Goal: Task Accomplishment & Management: Complete application form

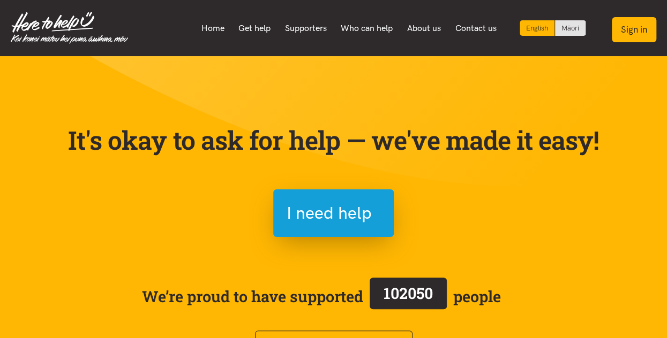
click at [637, 28] on button "Sign in" at bounding box center [633, 29] width 44 height 25
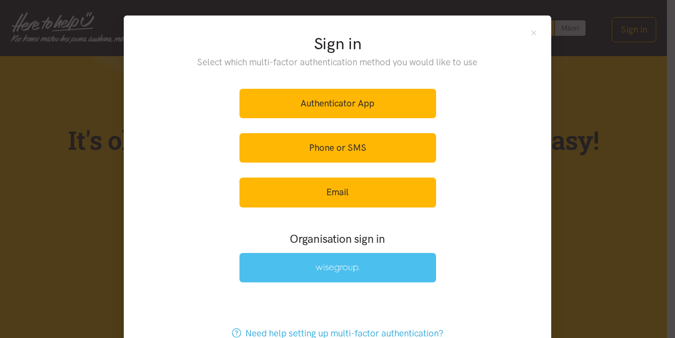
click at [352, 262] on link at bounding box center [337, 267] width 196 height 29
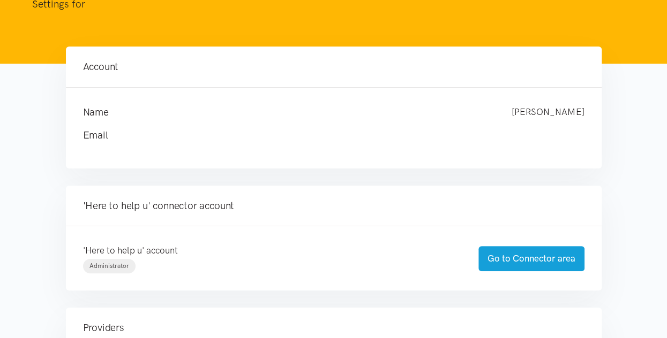
scroll to position [77, 0]
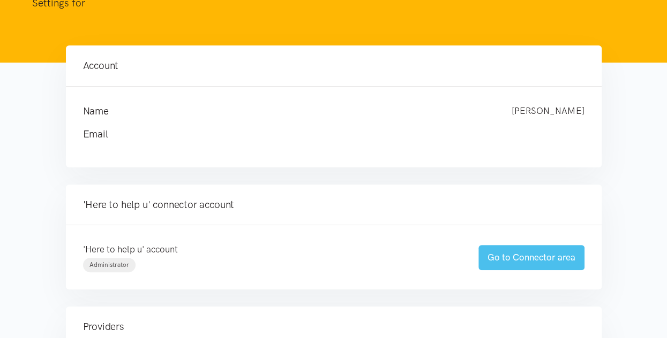
click at [527, 254] on link "Go to Connector area" at bounding box center [531, 257] width 106 height 25
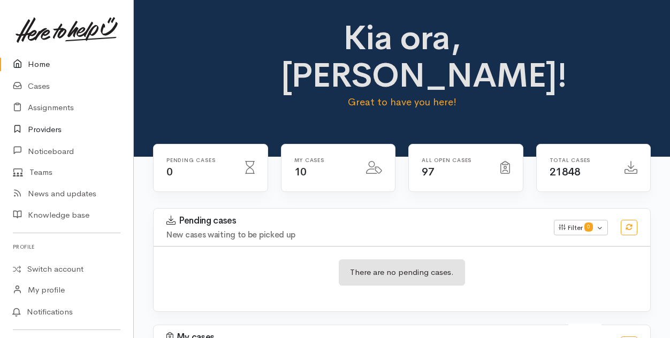
click at [44, 129] on link "Providers" at bounding box center [66, 130] width 133 height 22
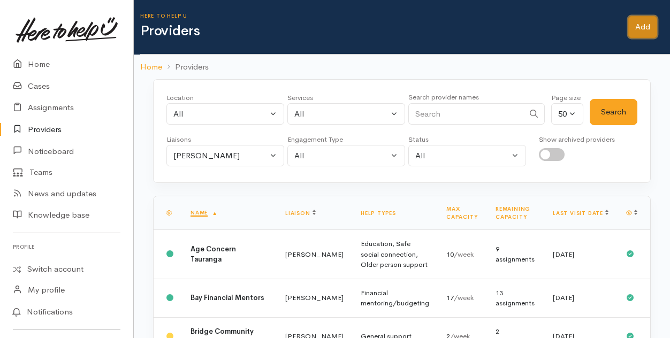
click at [635, 23] on link "Add" at bounding box center [643, 27] width 29 height 22
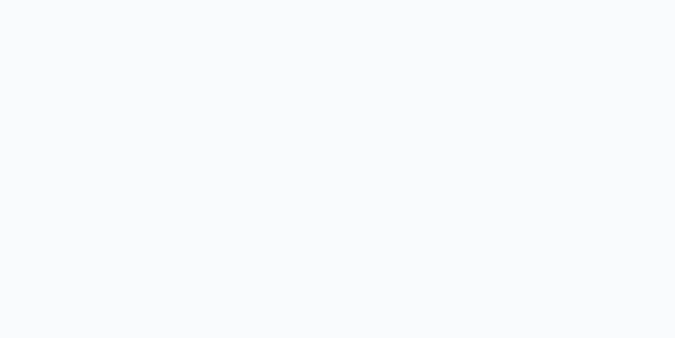
select select
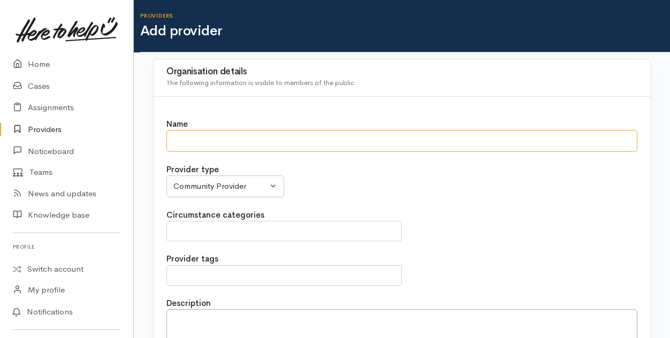
click at [177, 139] on input "Name" at bounding box center [402, 141] width 471 height 22
type input "Head Start Program"
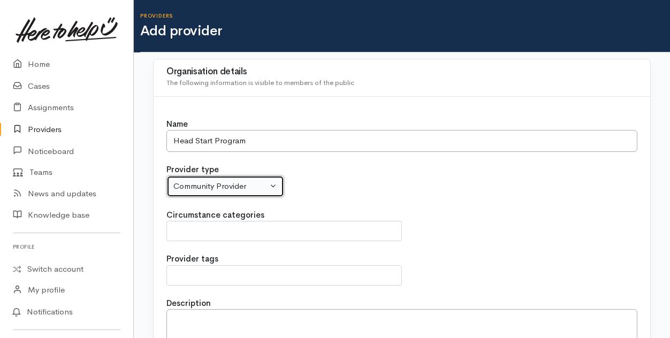
click at [273, 186] on button "Community Provider" at bounding box center [226, 187] width 118 height 22
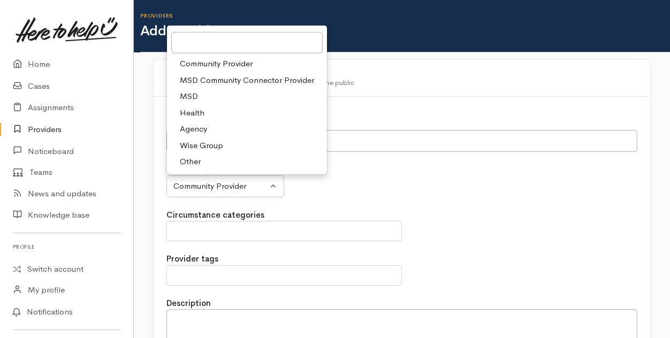
click at [217, 62] on span "Community Provider" at bounding box center [216, 64] width 73 height 12
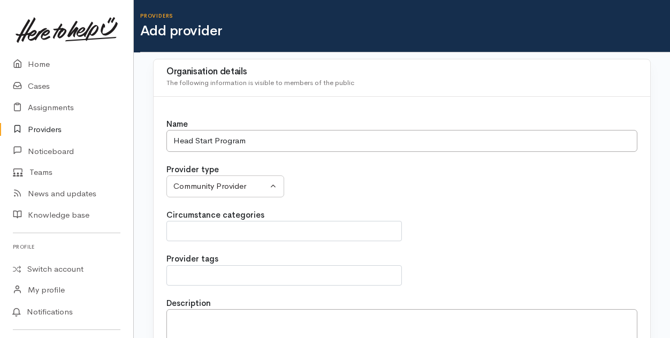
click at [221, 229] on span at bounding box center [284, 231] width 222 height 13
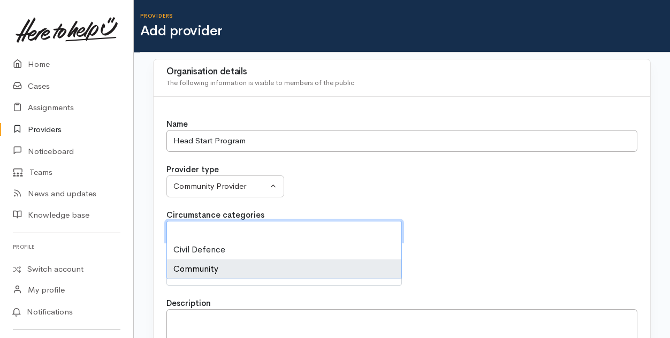
click at [205, 268] on li "Community" at bounding box center [284, 269] width 234 height 19
select select "2"
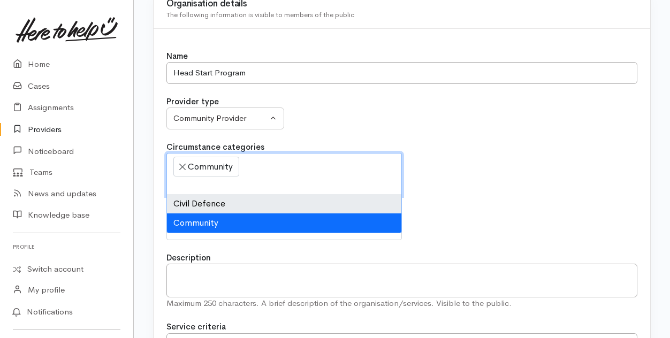
scroll to position [71, 0]
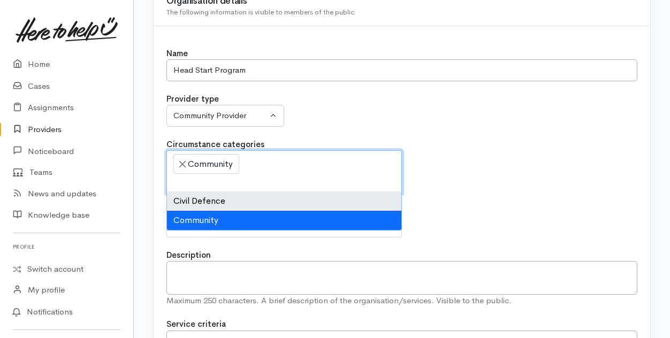
click at [505, 172] on div "Circumstance categories Civil Defence Community × Community" at bounding box center [402, 166] width 471 height 55
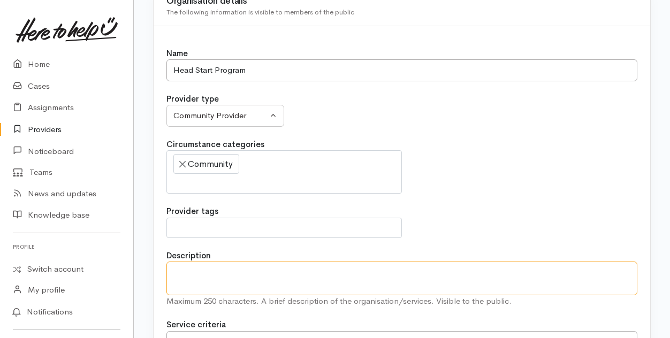
click at [175, 271] on textarea "Description" at bounding box center [402, 278] width 471 height 33
click at [184, 275] on textarea "Description" at bounding box center [402, 278] width 471 height 33
click at [338, 268] on textarea "Environmental Charity supporting people" at bounding box center [402, 278] width 471 height 33
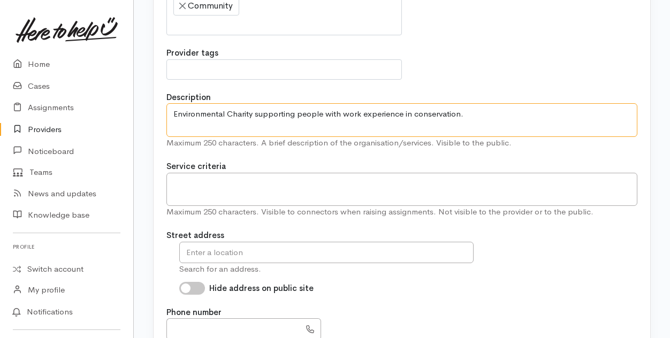
scroll to position [230, 0]
type textarea "Environmental Charity supporting people with work experience in conservation."
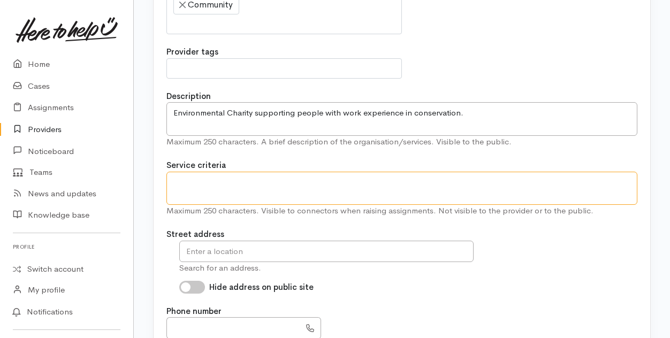
click at [185, 184] on textarea at bounding box center [402, 188] width 471 height 33
click at [187, 185] on textarea at bounding box center [402, 188] width 471 height 33
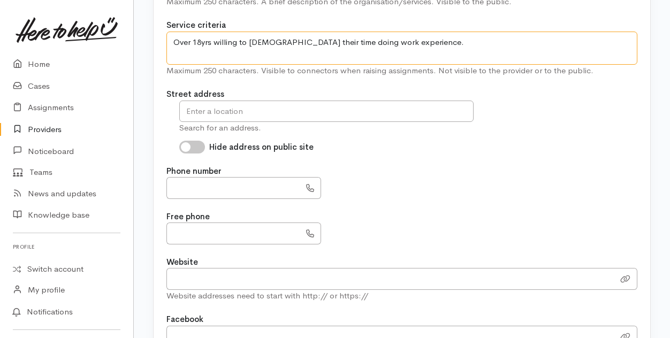
scroll to position [375, 0]
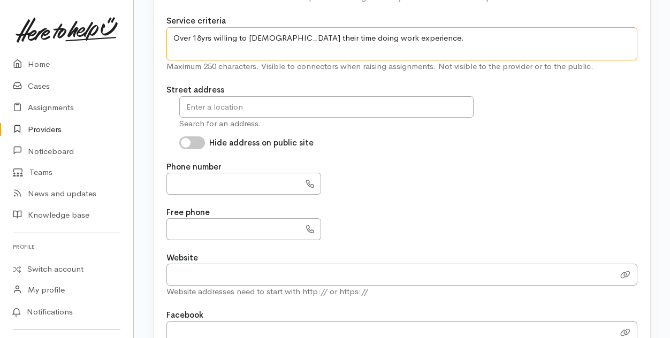
type textarea "Over 18yrs willing to volunteer their time doing work experience."
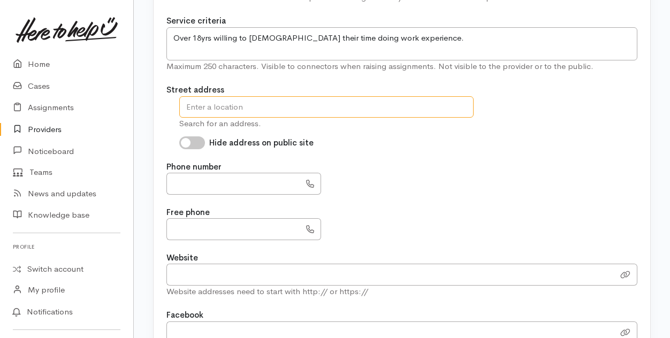
click at [205, 107] on input "text" at bounding box center [326, 107] width 294 height 22
click at [195, 141] on input "Hide address on public site" at bounding box center [192, 143] width 26 height 13
checkbox input "true"
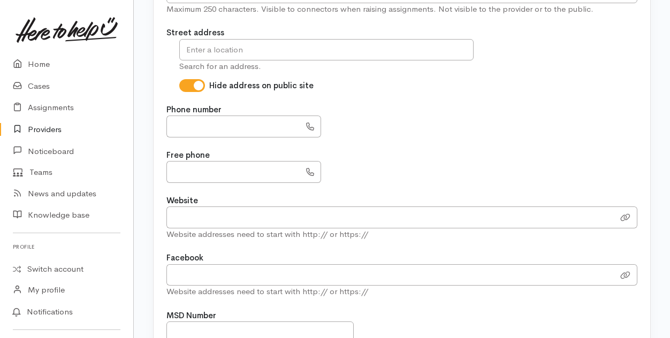
scroll to position [434, 0]
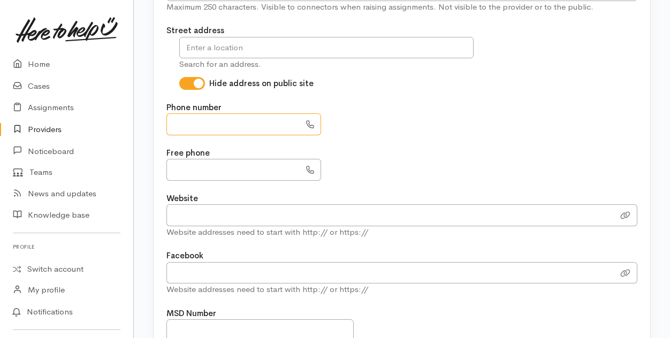
click at [180, 119] on input "text" at bounding box center [234, 125] width 134 height 22
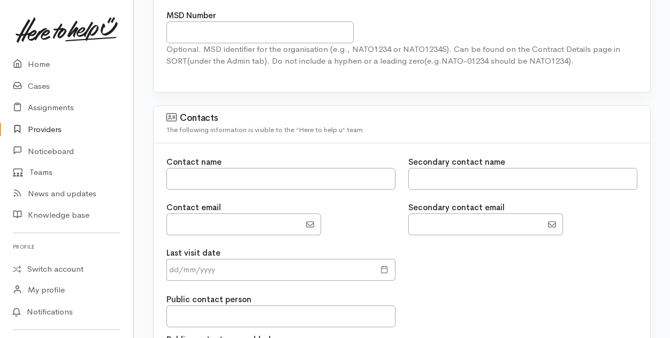
scroll to position [733, 0]
type input "**********"
click at [176, 172] on input "text" at bounding box center [281, 179] width 229 height 22
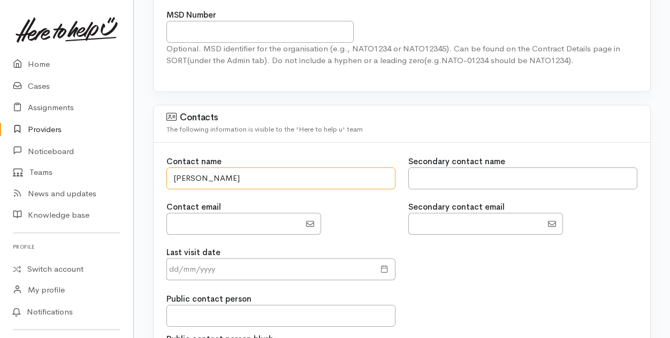
type input "Ash Morgan"
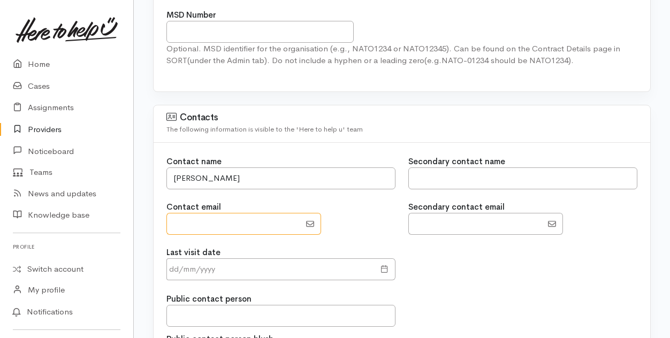
click at [175, 218] on input "EmailAddress" at bounding box center [234, 224] width 134 height 22
type input "Ash@outflow.charity"
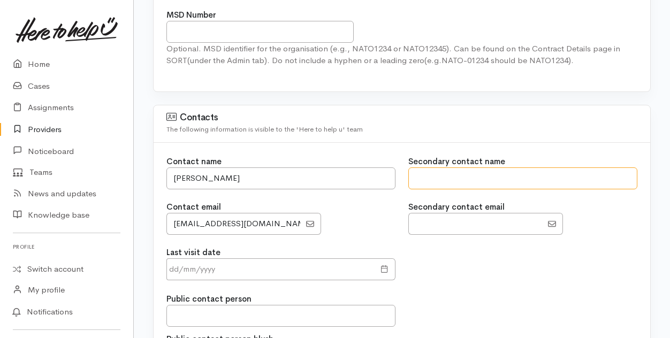
click at [427, 172] on input "text" at bounding box center [523, 179] width 229 height 22
type input "David Allem"
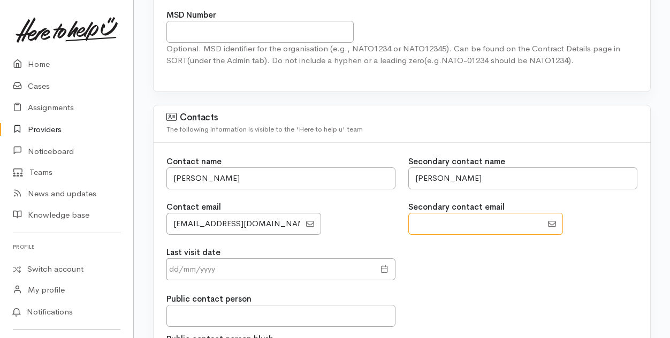
click at [425, 214] on input "EmailAddress" at bounding box center [476, 224] width 134 height 22
type input "Dave@outflow.charity"
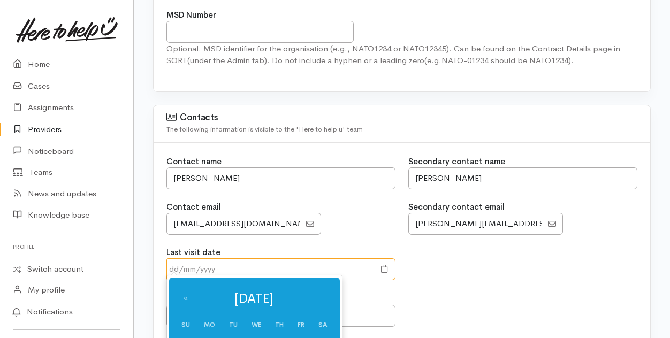
click at [273, 268] on input "text" at bounding box center [271, 270] width 208 height 22
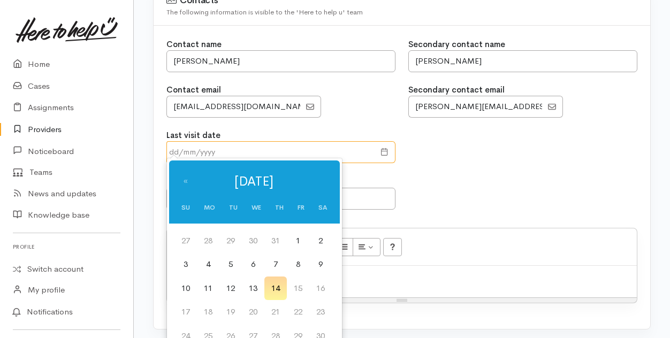
scroll to position [934, 0]
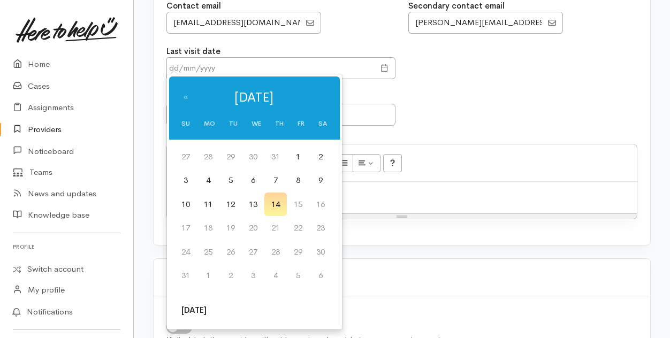
click at [280, 203] on td "14" at bounding box center [275, 205] width 22 height 24
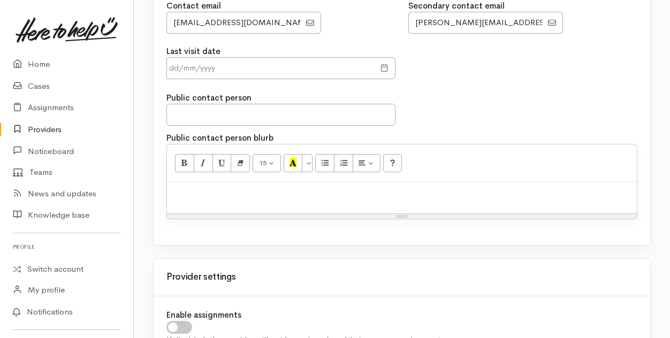
type input "14 Aug 2025"
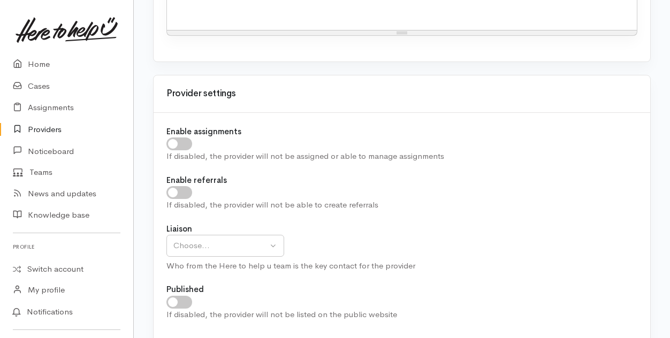
scroll to position [1118, 0]
click at [181, 138] on input "checkbox" at bounding box center [180, 143] width 26 height 13
checkbox input "true"
click at [185, 199] on div "If disabled, the provider will not be able to create referrals" at bounding box center [402, 205] width 471 height 12
click at [182, 186] on input "checkbox" at bounding box center [180, 192] width 26 height 13
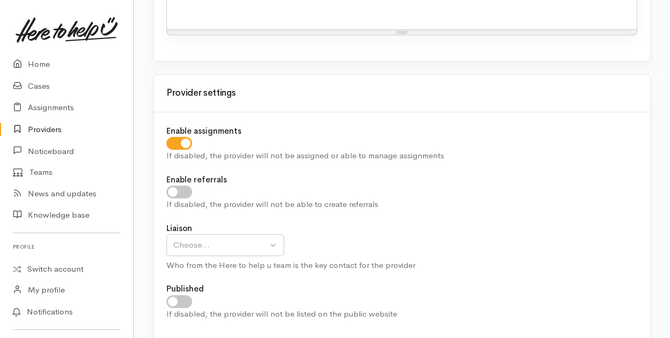
checkbox input "true"
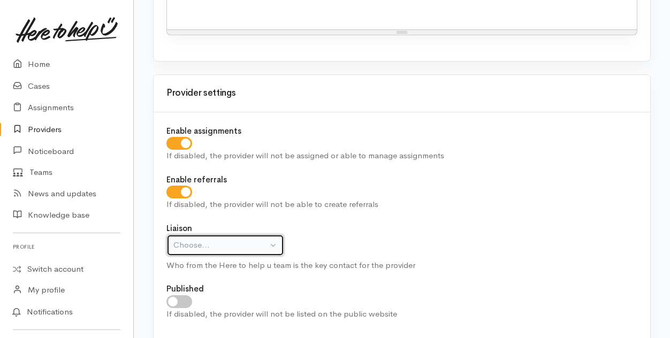
click at [220, 240] on div "Choose..." at bounding box center [220, 245] width 94 height 12
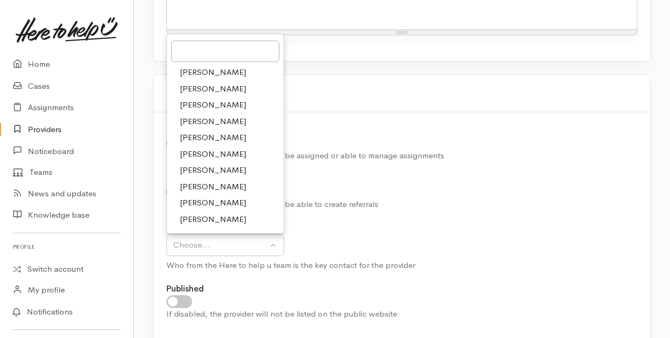
click at [215, 99] on span "[PERSON_NAME]" at bounding box center [213, 105] width 66 height 12
select select "205"
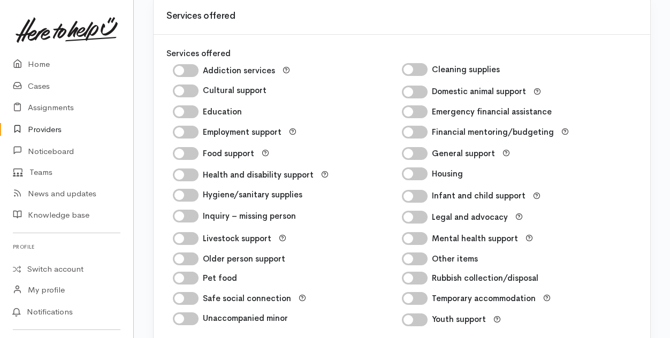
scroll to position [1485, 0]
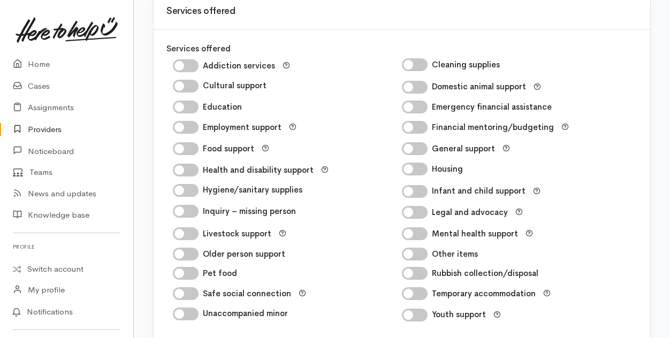
click at [417, 142] on input "General support" at bounding box center [415, 148] width 26 height 13
checkbox input "true"
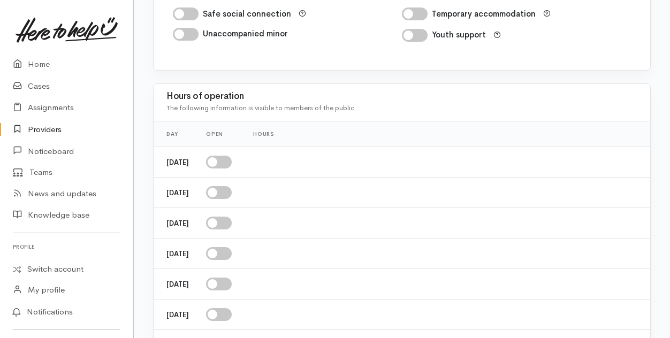
scroll to position [1775, 0]
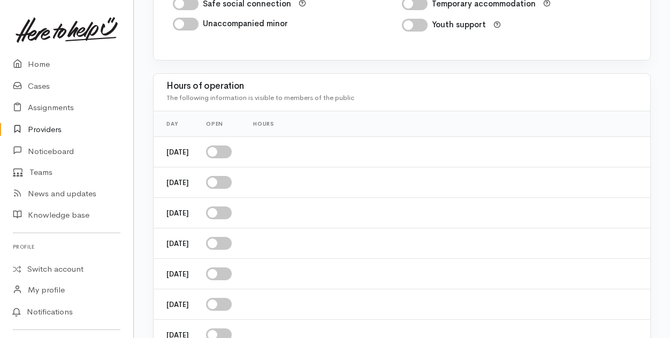
click at [232, 148] on input "checkbox" at bounding box center [219, 152] width 26 height 13
checkbox input "true"
click at [232, 177] on input "checkbox" at bounding box center [219, 183] width 26 height 13
checkbox input "true"
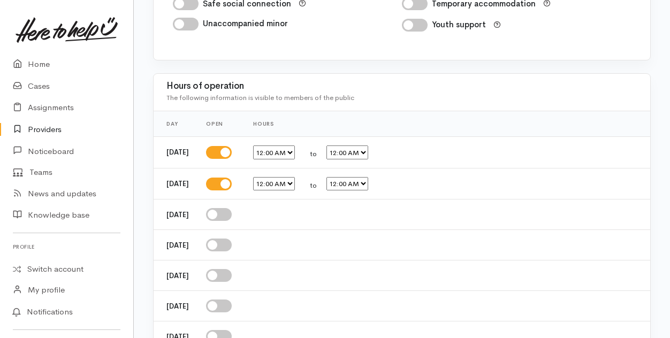
click at [232, 208] on input "checkbox" at bounding box center [219, 214] width 26 height 13
checkbox input "true"
click at [232, 240] on input "checkbox" at bounding box center [219, 246] width 26 height 13
checkbox input "true"
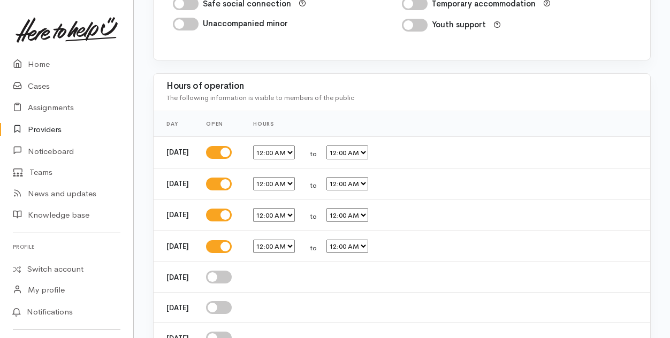
click at [232, 271] on input "checkbox" at bounding box center [219, 277] width 26 height 13
checkbox input "true"
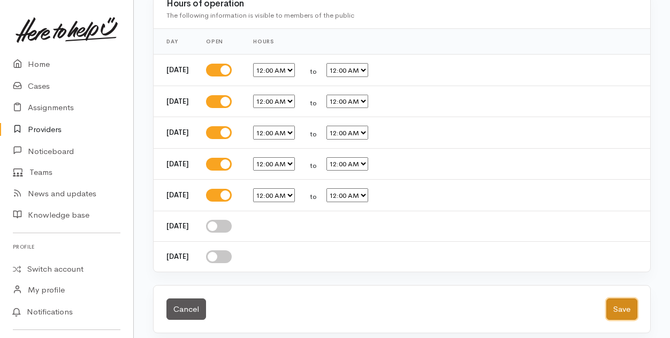
click at [624, 302] on button "Save" at bounding box center [622, 310] width 31 height 22
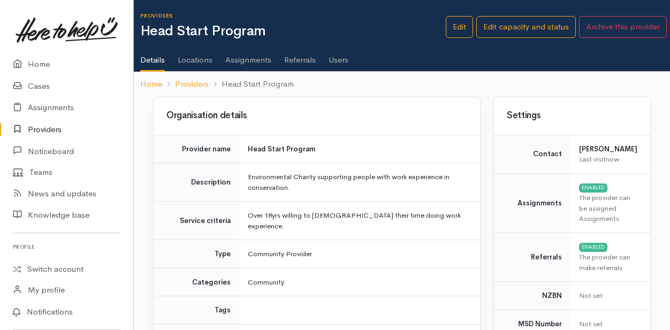
click at [198, 62] on link "Locations" at bounding box center [195, 56] width 35 height 30
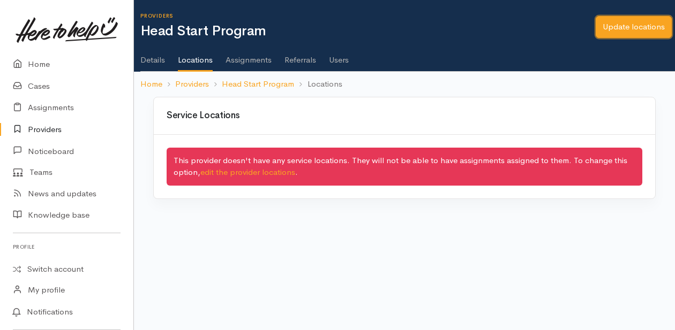
click at [644, 27] on link "Update locations" at bounding box center [633, 27] width 76 height 22
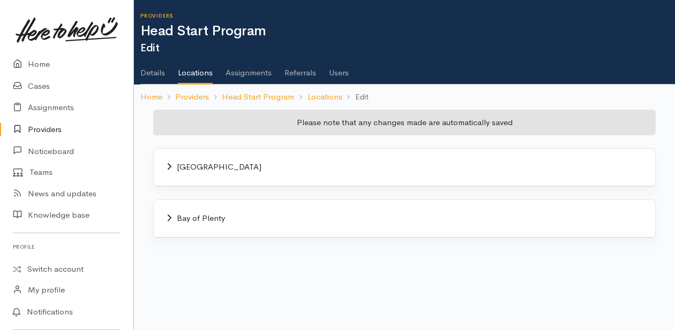
click at [210, 218] on span "Bay of Plenty" at bounding box center [201, 218] width 48 height 10
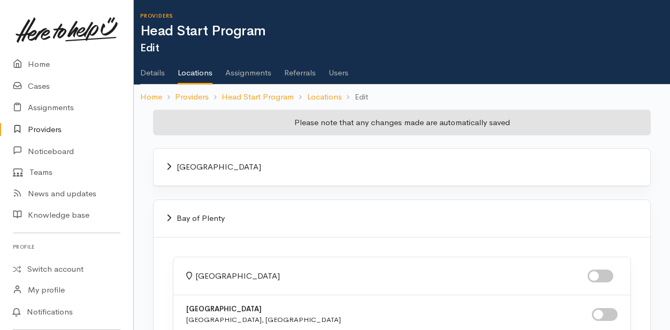
click at [603, 270] on input "checkbox" at bounding box center [601, 276] width 26 height 13
checkbox input "true"
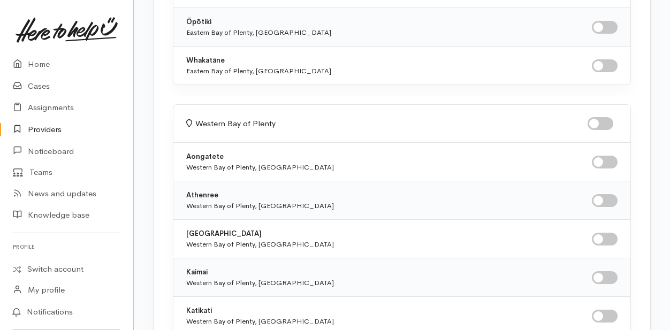
scroll to position [505, 0]
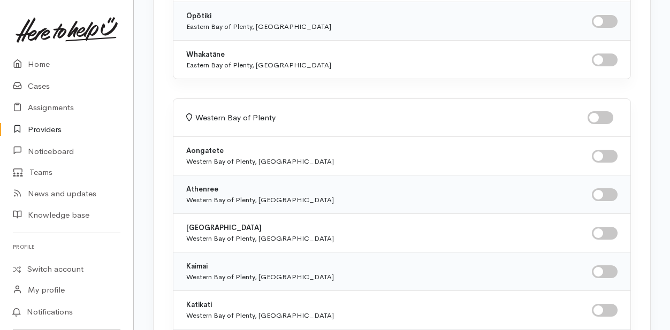
click at [605, 113] on input "checkbox" at bounding box center [601, 117] width 26 height 13
checkbox input "true"
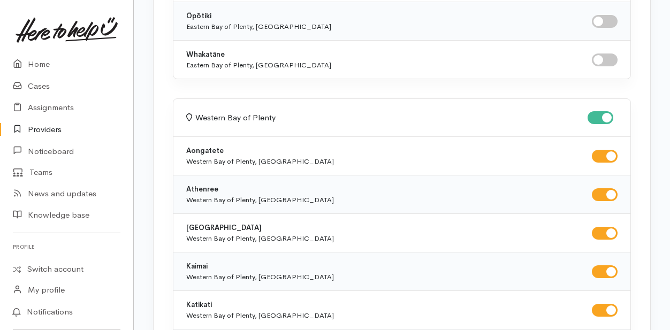
checkbox input "true"
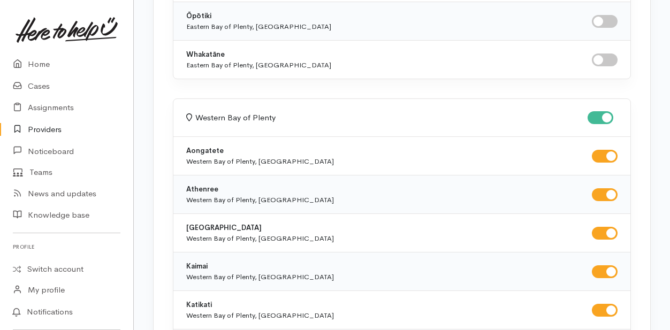
checkbox input "true"
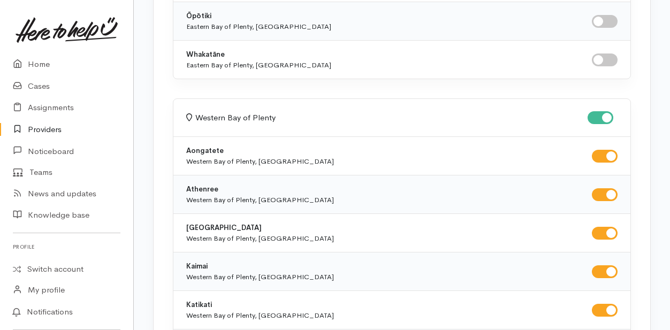
checkbox input "true"
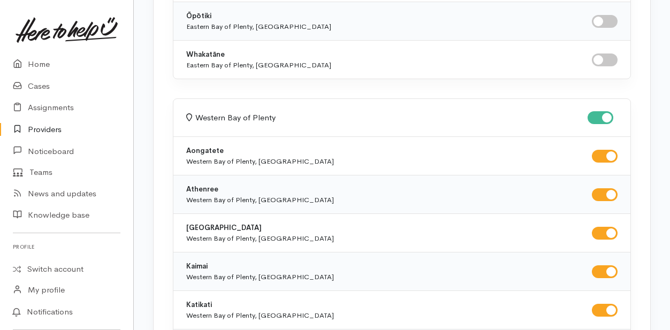
checkbox input "true"
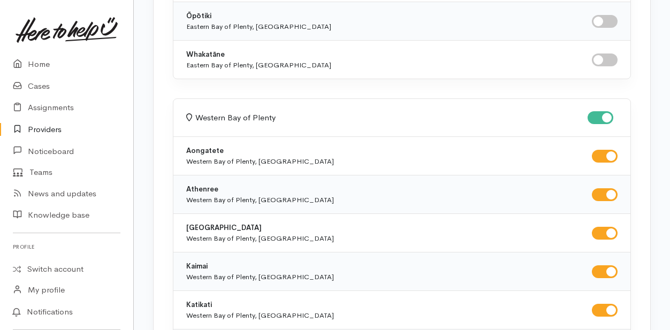
checkbox input "true"
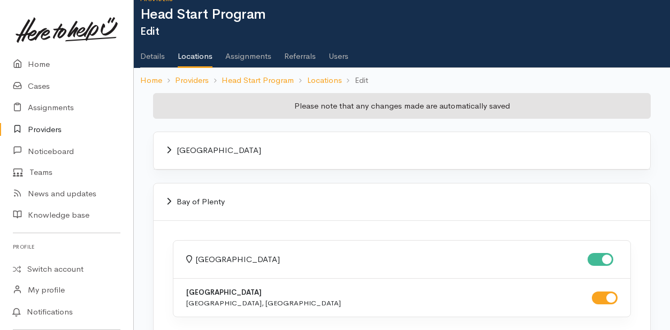
scroll to position [0, 0]
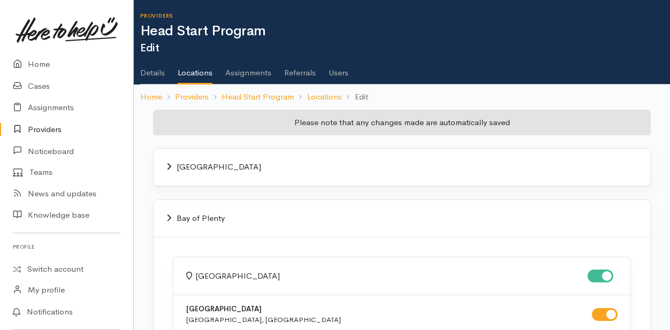
click at [338, 67] on link "Users" at bounding box center [339, 69] width 20 height 30
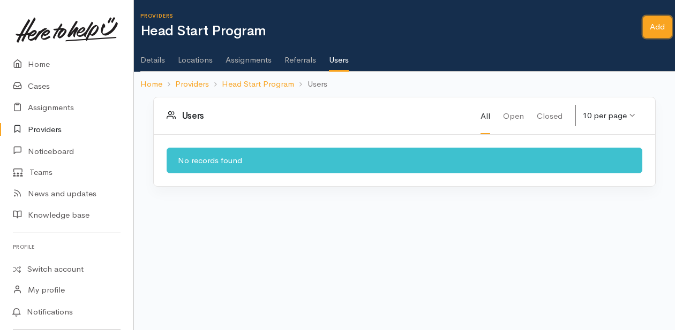
click at [657, 29] on link "Add" at bounding box center [656, 27] width 29 height 22
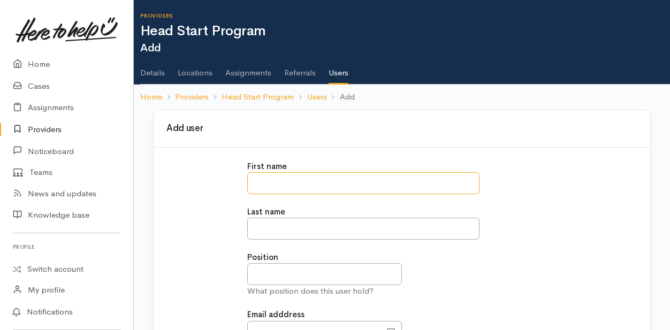
click at [269, 184] on input "text" at bounding box center [363, 183] width 232 height 22
type input "***"
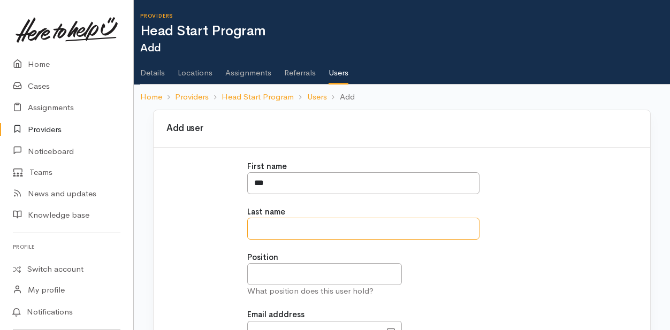
click at [260, 229] on input "text" at bounding box center [363, 229] width 232 height 22
type input "******"
click at [254, 280] on input "text" at bounding box center [324, 274] width 155 height 22
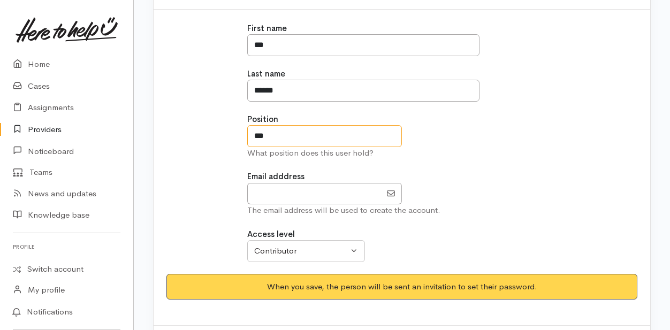
scroll to position [139, 0]
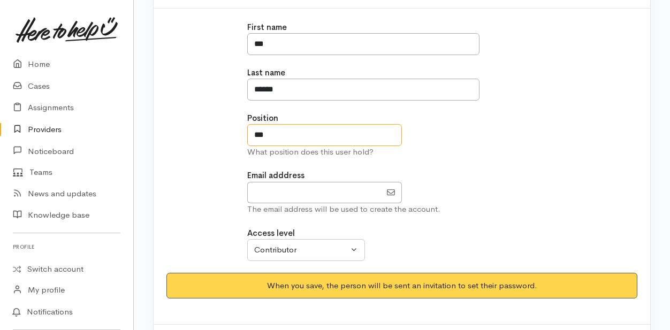
type input "***"
click at [273, 186] on input "EmailAddress" at bounding box center [314, 193] width 134 height 22
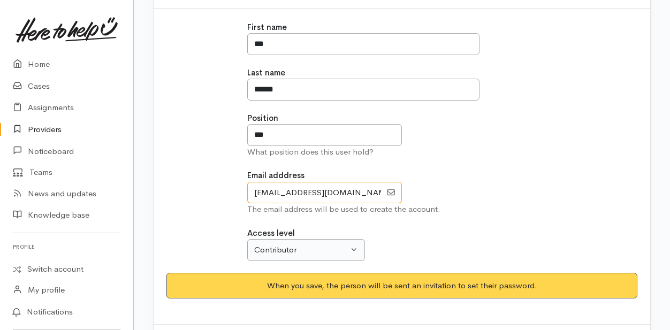
type input "Ash@outflow.charity"
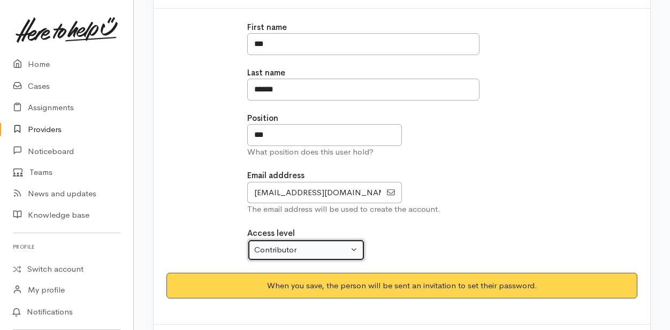
click at [315, 244] on div "Contributor" at bounding box center [301, 250] width 94 height 12
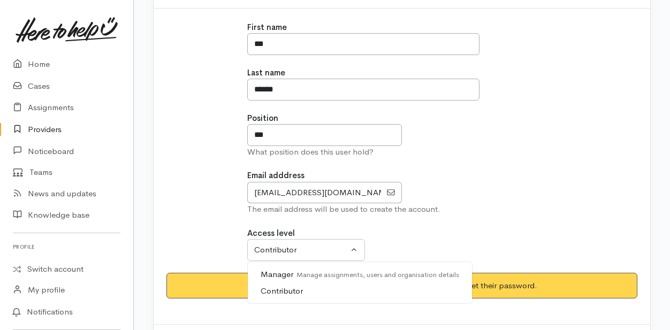
click at [289, 275] on span "Manager Manage assignments, users and organisation details" at bounding box center [360, 275] width 199 height 12
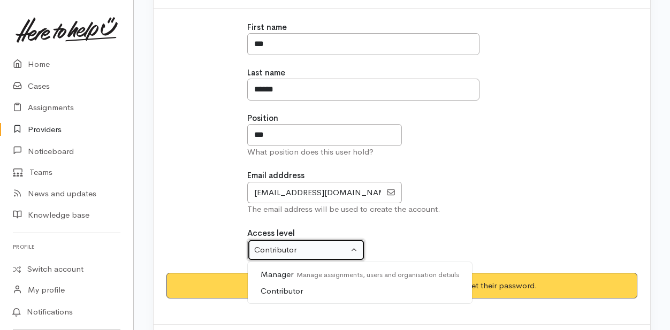
select select "true"
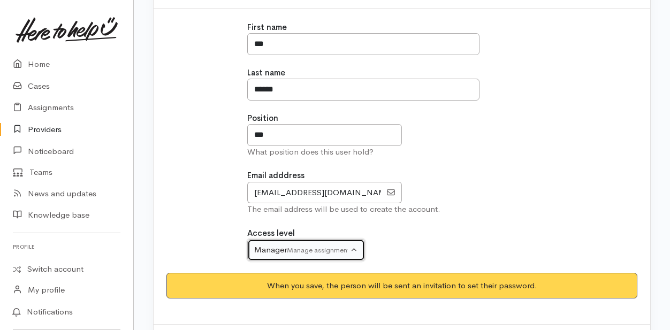
scroll to position [183, 0]
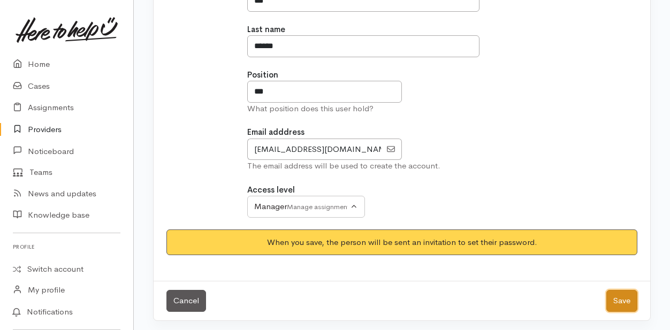
click at [619, 297] on button "Save" at bounding box center [622, 301] width 31 height 22
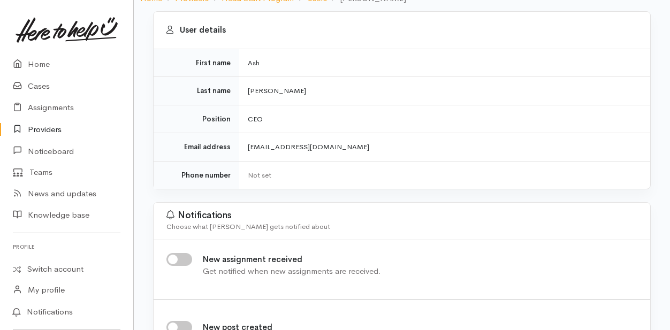
scroll to position [100, 0]
click at [177, 255] on input "New assignment received" at bounding box center [180, 258] width 26 height 13
checkbox input "true"
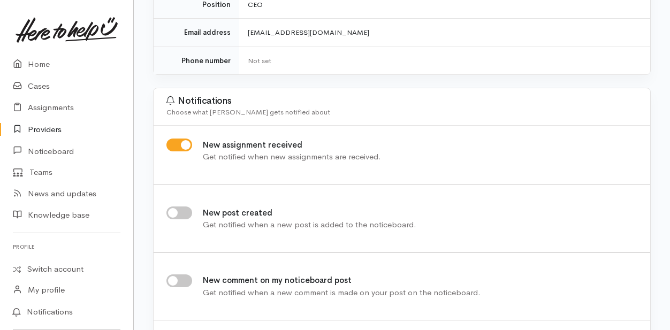
scroll to position [0, 0]
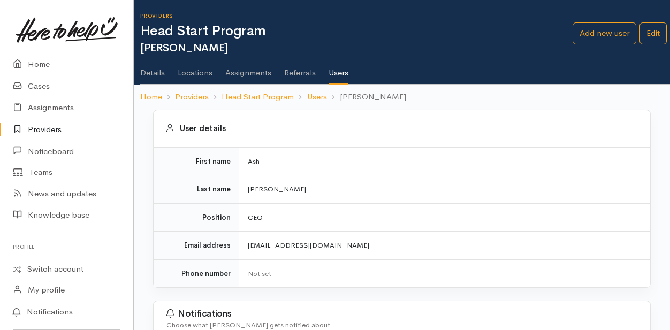
click at [336, 73] on link "Users" at bounding box center [339, 69] width 20 height 31
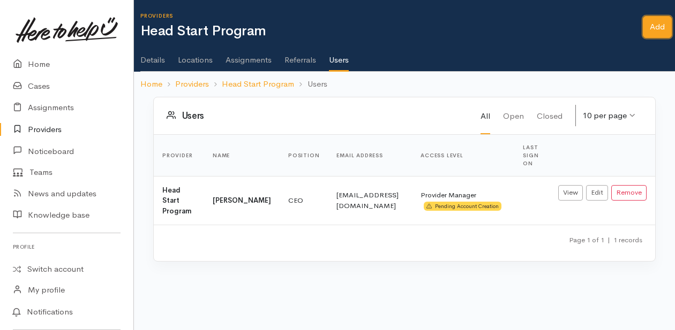
click at [657, 26] on link "Add" at bounding box center [656, 27] width 29 height 22
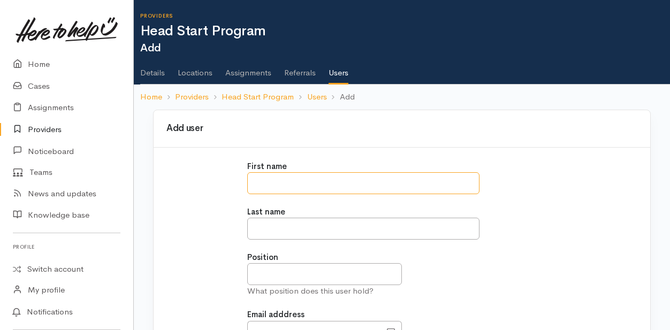
click at [268, 179] on input "text" at bounding box center [363, 183] width 232 height 22
type input "****"
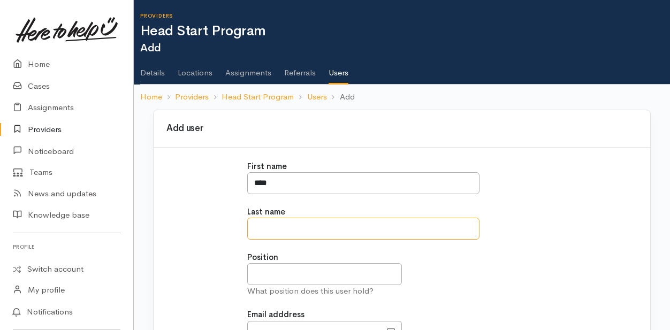
click at [262, 230] on input "text" at bounding box center [363, 229] width 232 height 22
type input "*****"
type input "Dave@outflow.charity"
click at [264, 273] on input "text" at bounding box center [324, 274] width 155 height 22
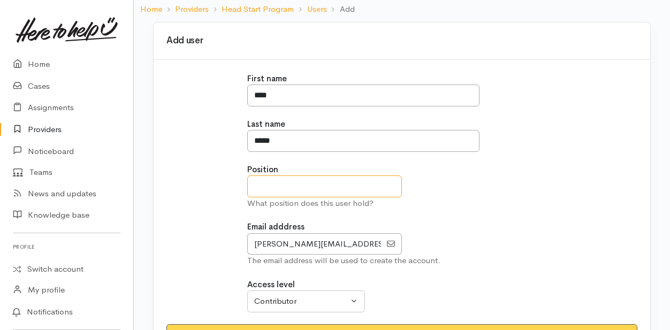
scroll to position [88, 0]
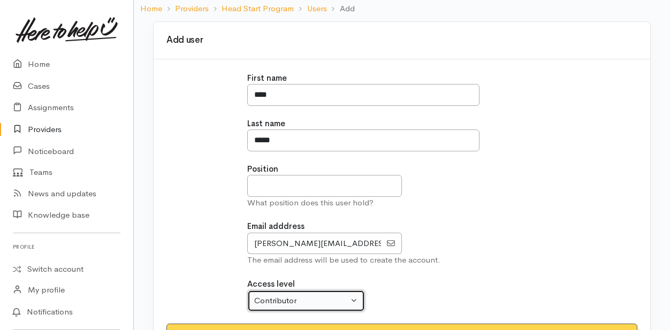
click at [336, 299] on div "Contributor" at bounding box center [301, 301] width 94 height 12
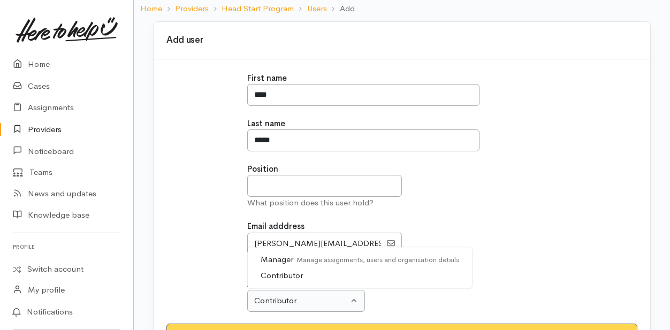
scroll to position [106, 0]
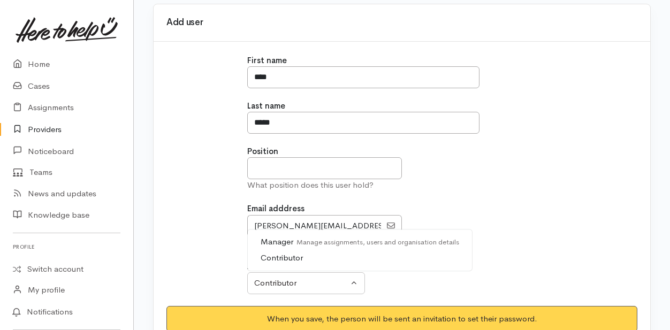
click at [277, 240] on span "Manager Manage assignments, users and organisation details" at bounding box center [360, 242] width 199 height 12
select select "true"
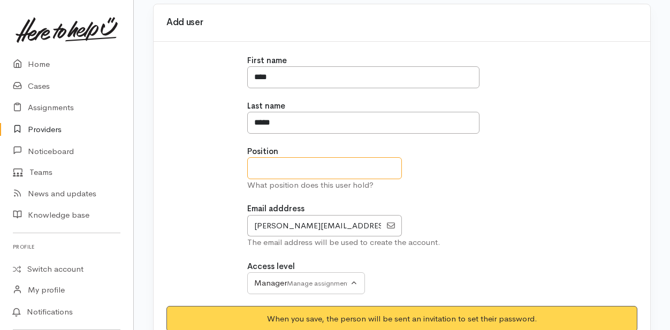
click at [261, 170] on input "text" at bounding box center [324, 168] width 155 height 22
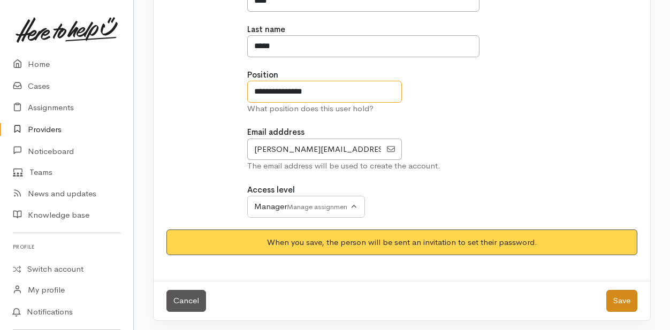
type input "**********"
click at [625, 300] on button "Save" at bounding box center [622, 301] width 31 height 22
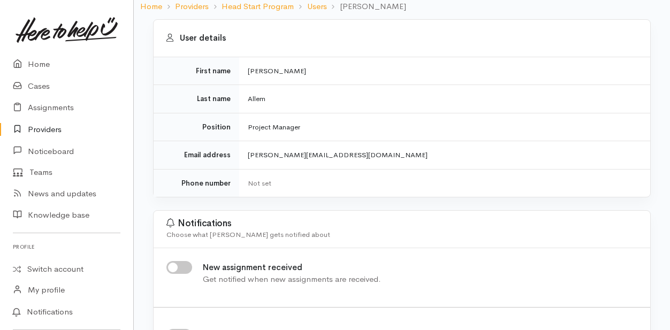
scroll to position [93, 0]
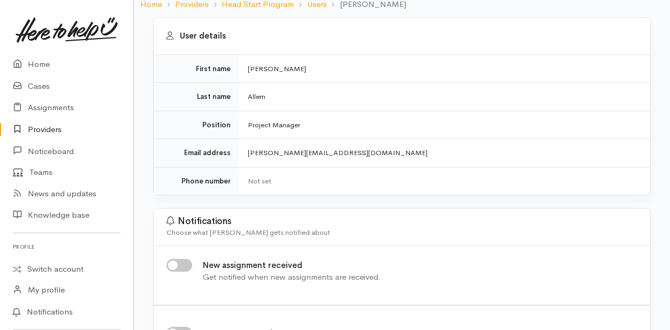
click at [183, 266] on input "New assignment received" at bounding box center [180, 265] width 26 height 13
checkbox input "true"
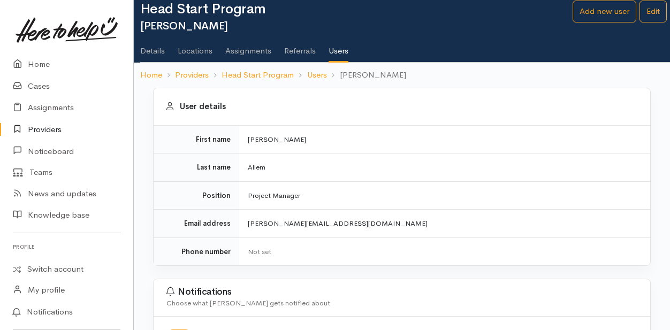
scroll to position [21, 0]
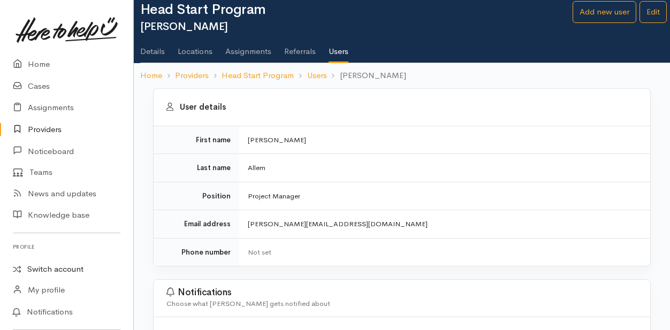
click at [50, 269] on link "Switch account" at bounding box center [66, 269] width 133 height 21
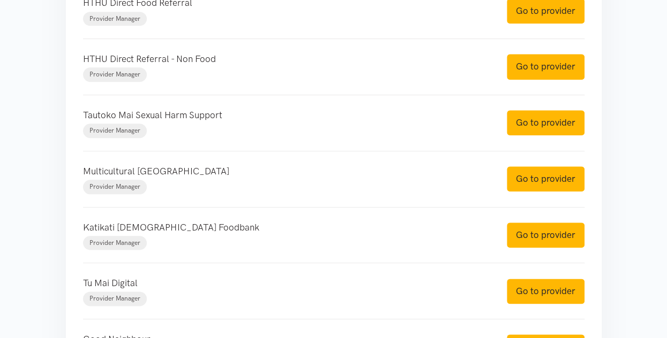
scroll to position [504, 0]
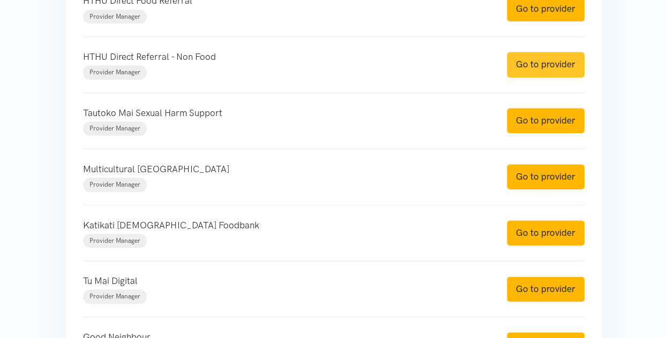
click at [561, 63] on link "Go to provider" at bounding box center [545, 64] width 78 height 25
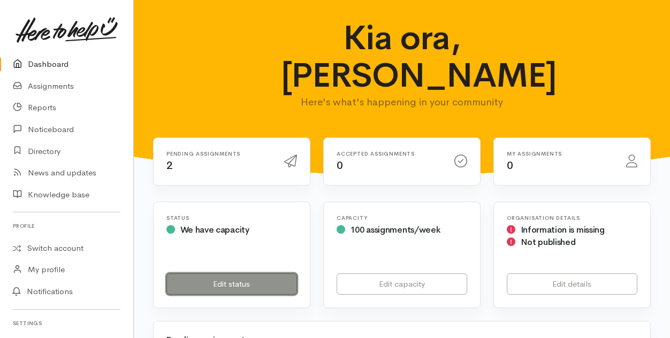
click at [217, 286] on link "Edit status" at bounding box center [232, 285] width 131 height 22
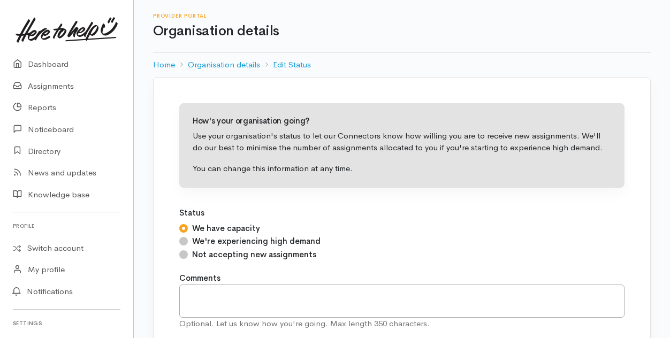
click at [183, 254] on input "Not accepting new assignments" at bounding box center [183, 255] width 9 height 9
radio input "true"
click at [182, 228] on input "We have capacity" at bounding box center [183, 228] width 9 height 9
radio input "true"
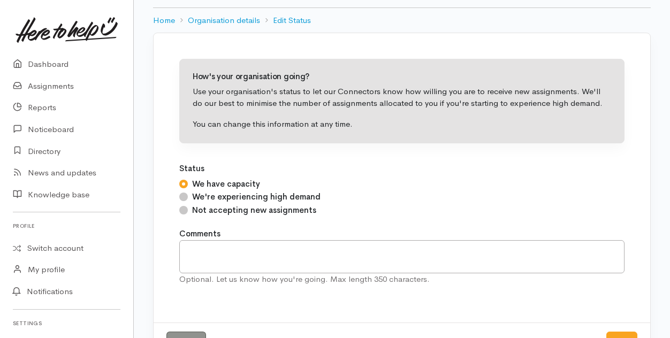
scroll to position [80, 0]
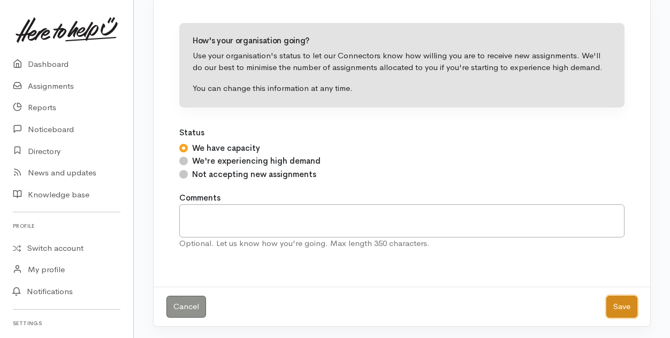
click at [626, 302] on button "Save" at bounding box center [622, 307] width 31 height 22
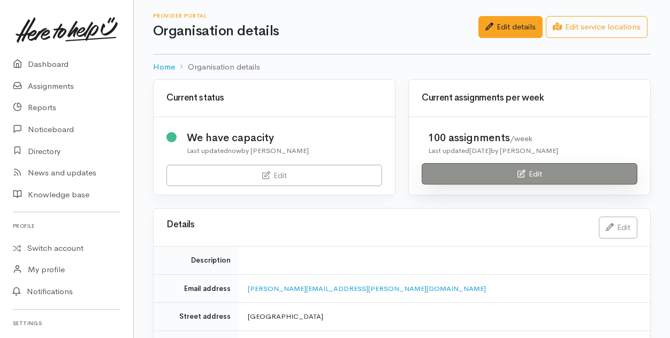
click at [513, 171] on link "Edit" at bounding box center [530, 174] width 216 height 22
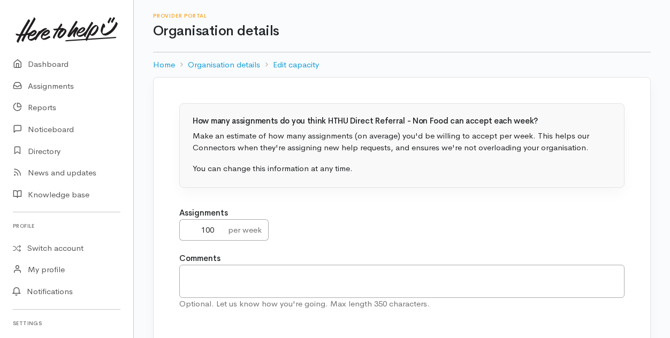
scroll to position [60, 0]
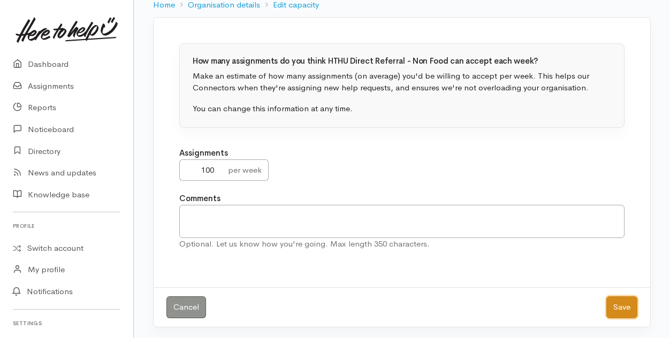
click at [623, 299] on button "Save" at bounding box center [622, 308] width 31 height 22
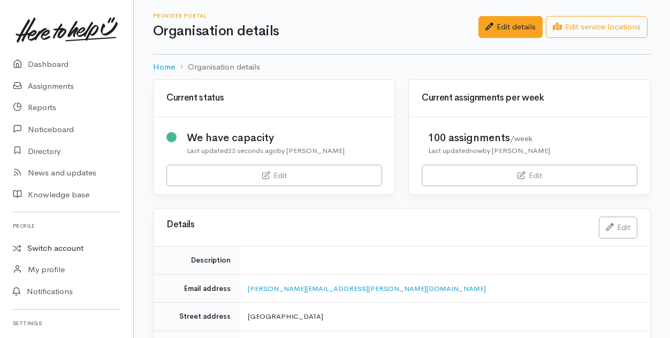
click at [49, 247] on link "Switch account" at bounding box center [66, 248] width 133 height 21
